Goal: Information Seeking & Learning: Learn about a topic

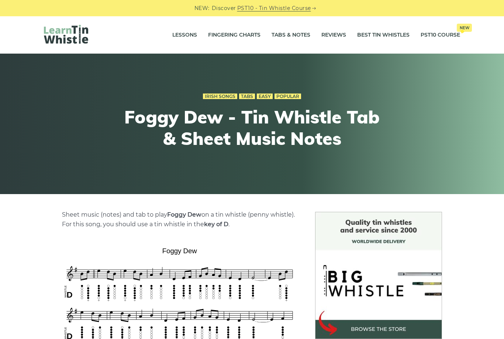
click at [189, 36] on link "Lessons" at bounding box center [184, 35] width 25 height 18
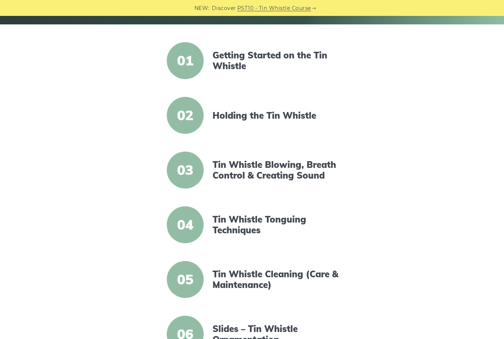
scroll to position [163, 0]
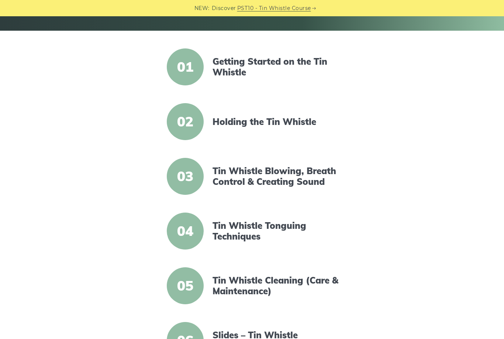
click at [186, 120] on span "02" at bounding box center [185, 121] width 37 height 37
click at [306, 116] on link "Holding the Tin Whistle" at bounding box center [276, 121] width 127 height 11
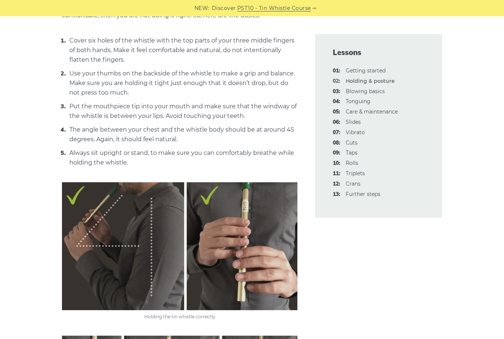
scroll to position [373, 0]
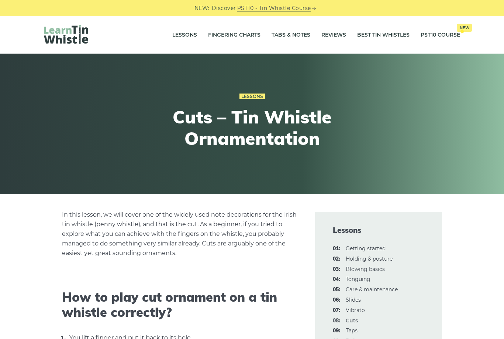
click at [297, 36] on link "Tabs & Notes" at bounding box center [291, 35] width 39 height 18
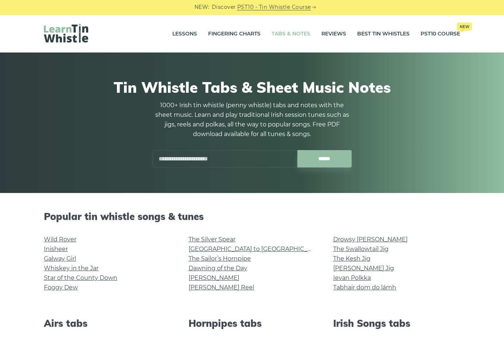
scroll to position [74, 0]
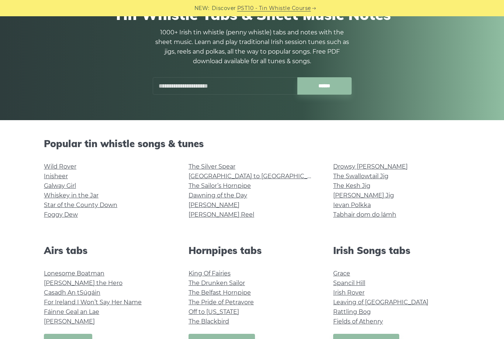
click at [198, 189] on link "The Sailor’s Hornpipe" at bounding box center [220, 185] width 62 height 7
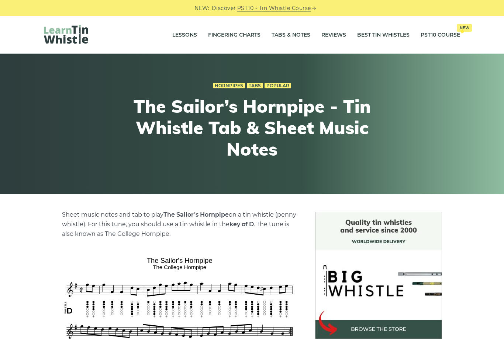
click at [294, 42] on link "Tabs & Notes" at bounding box center [291, 35] width 39 height 18
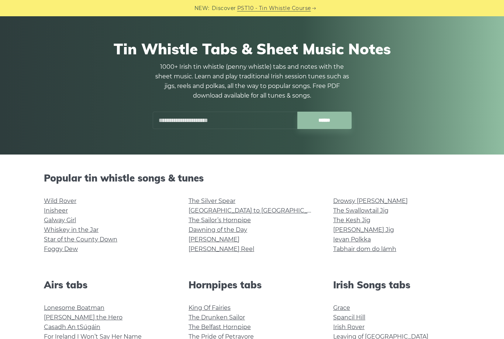
scroll to position [41, 0]
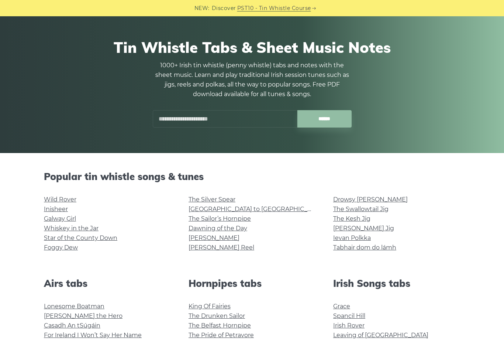
click at [240, 228] on link "Dawning of the Day" at bounding box center [218, 227] width 59 height 7
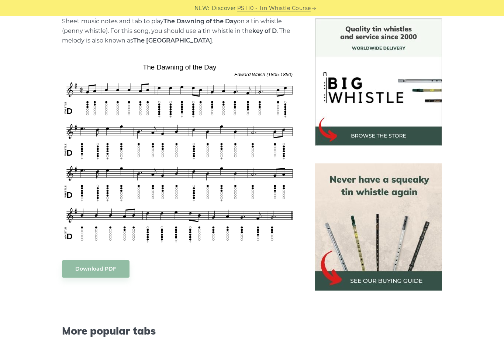
scroll to position [193, 0]
